Goal: Information Seeking & Learning: Learn about a topic

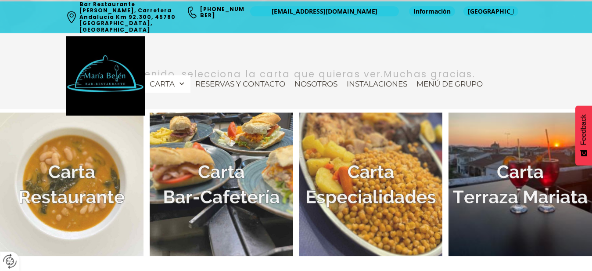
scroll to position [269, 0]
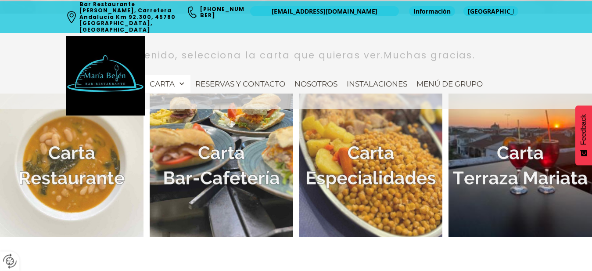
click at [387, 183] on img at bounding box center [371, 165] width 144 height 144
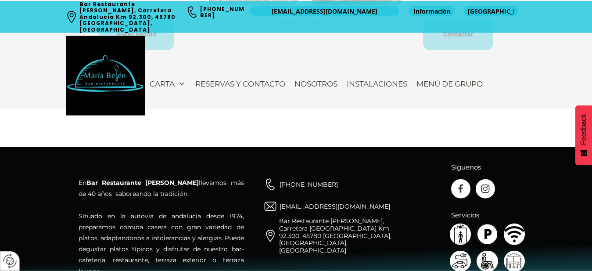
scroll to position [1186, 0]
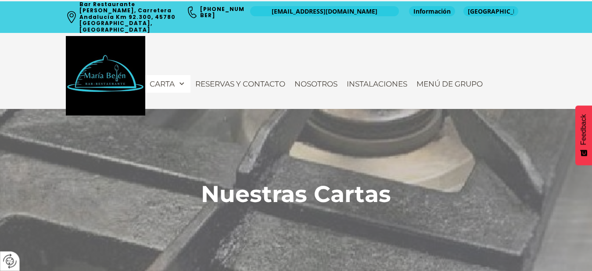
scroll to position [269, 0]
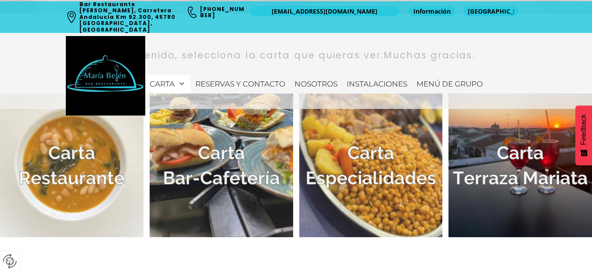
click at [76, 137] on img at bounding box center [72, 165] width 144 height 144
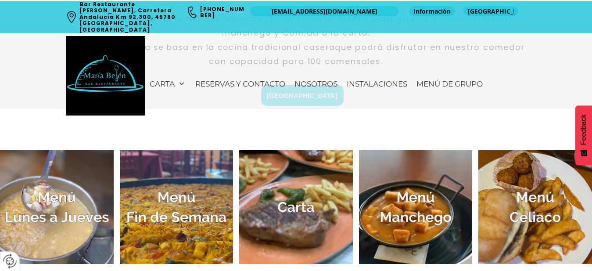
scroll to position [336, 0]
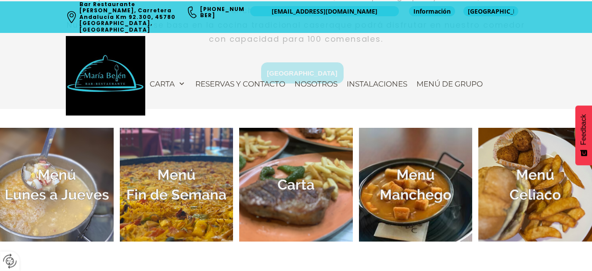
click at [327, 204] on img at bounding box center [296, 185] width 114 height 114
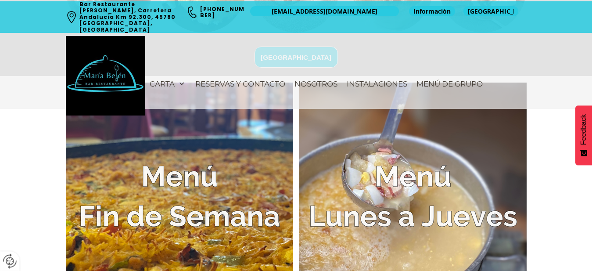
scroll to position [1836, 0]
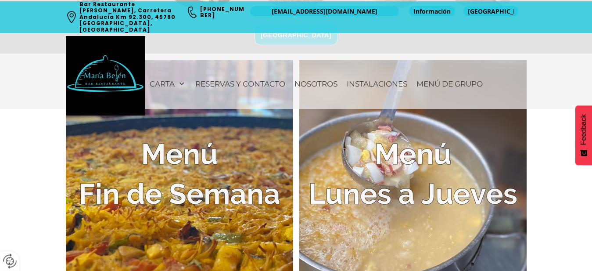
click at [266, 208] on img at bounding box center [179, 173] width 227 height 227
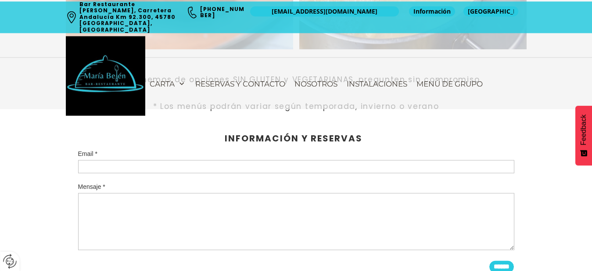
scroll to position [2072, 0]
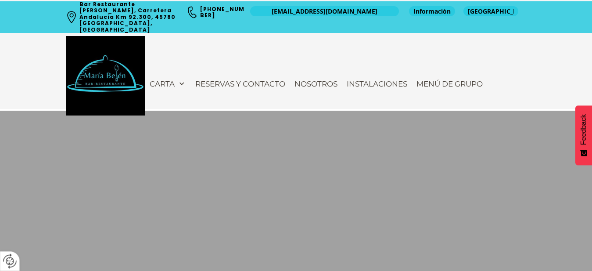
scroll to position [1836, 0]
